Goal: Task Accomplishment & Management: Complete application form

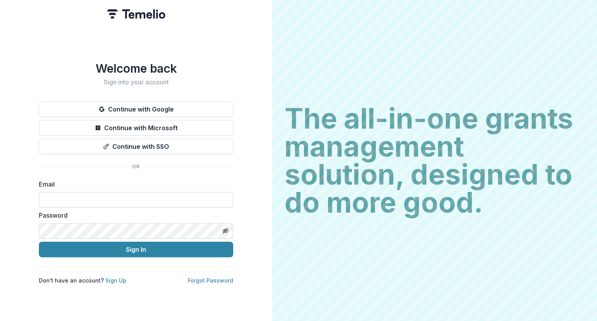
drag, startPoint x: 0, startPoint y: 0, endPoint x: 107, endPoint y: 196, distance: 223.0
click at [107, 196] on input at bounding box center [136, 200] width 194 height 16
type input "**********"
click at [39, 242] on button "Sign In" at bounding box center [136, 250] width 194 height 16
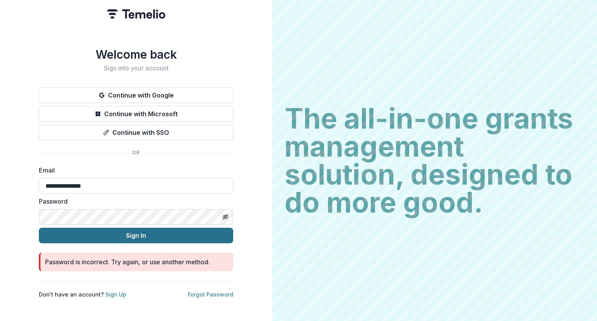
click at [39, 228] on button "Sign In" at bounding box center [136, 236] width 194 height 16
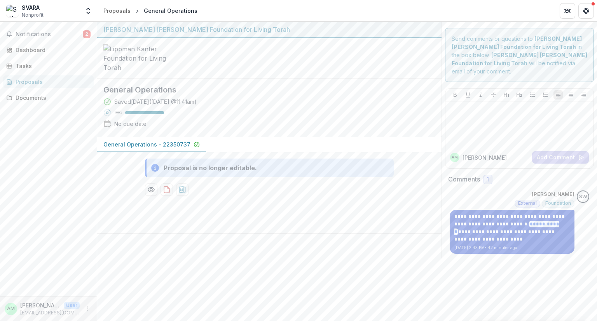
click at [557, 245] on p "Sep 8, 2025 2:43 PM • 42 minutes ago" at bounding box center [511, 248] width 115 height 6
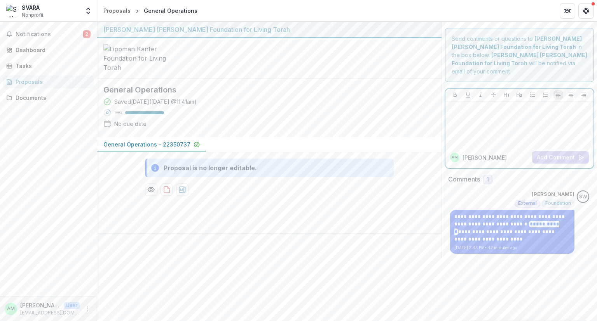
click at [520, 108] on div at bounding box center [519, 123] width 142 height 39
